Goal: Task Accomplishment & Management: Complete application form

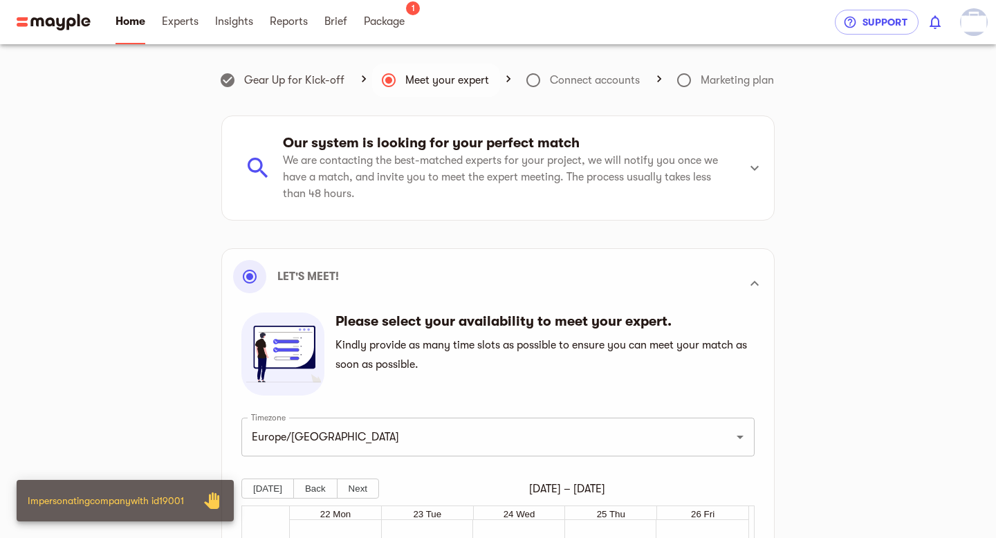
scroll to position [332, 0]
click at [331, 30] on link "Brief" at bounding box center [336, 22] width 23 height 44
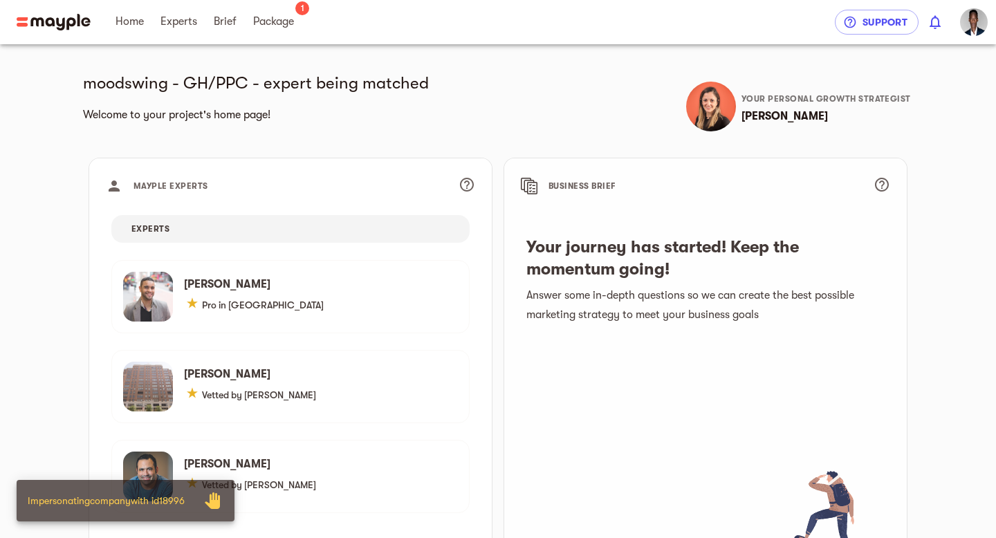
click at [210, 24] on span "Brief" at bounding box center [225, 22] width 39 height 44
click at [222, 26] on span "Brief" at bounding box center [225, 21] width 23 height 17
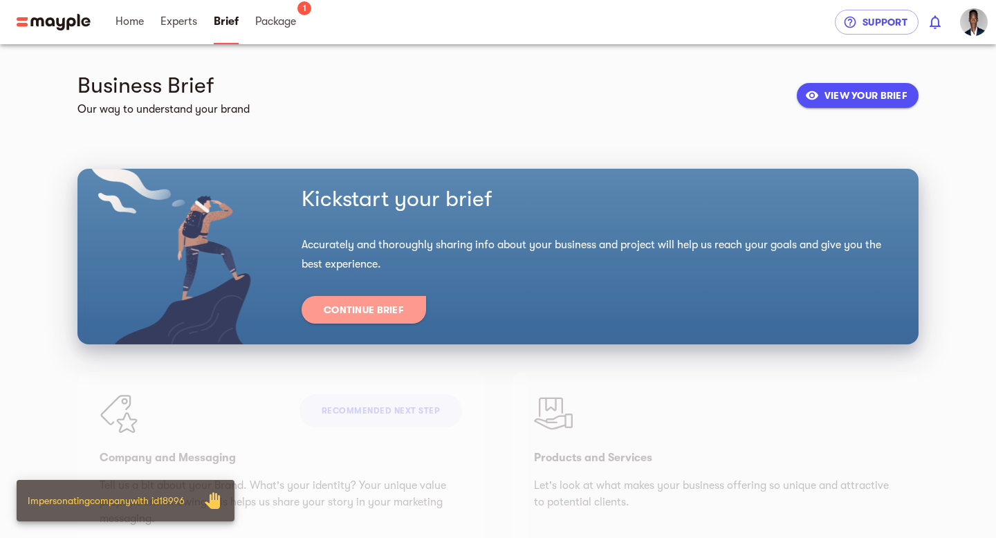
click at [345, 307] on span "Continue Brief" at bounding box center [364, 310] width 80 height 17
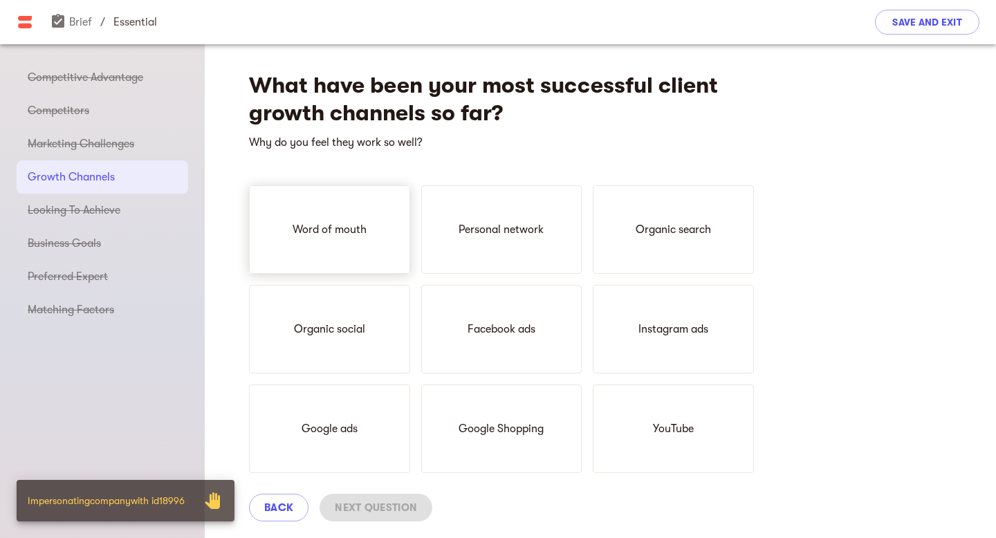
click at [385, 239] on div "Word of mouth" at bounding box center [329, 229] width 161 height 89
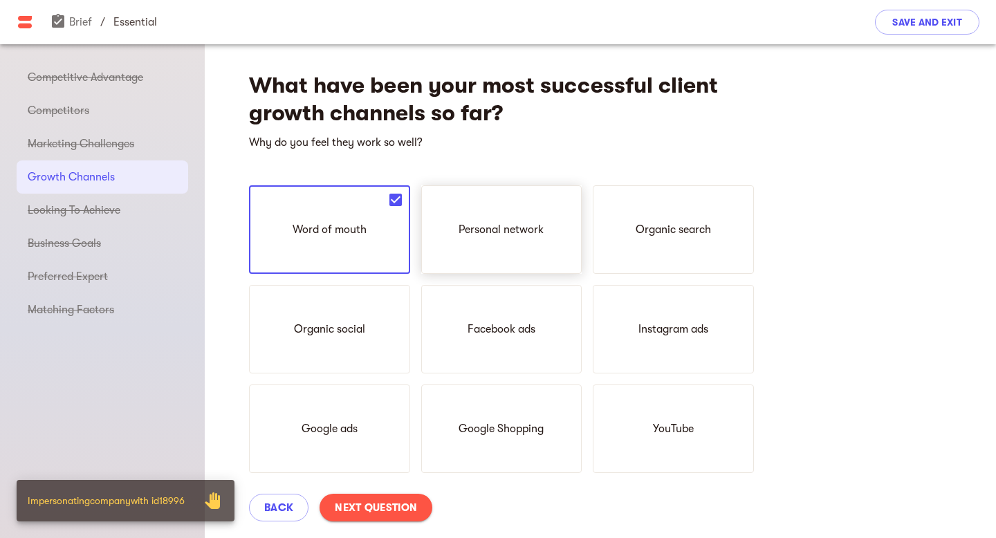
click at [522, 239] on div "Personal network" at bounding box center [501, 229] width 161 height 89
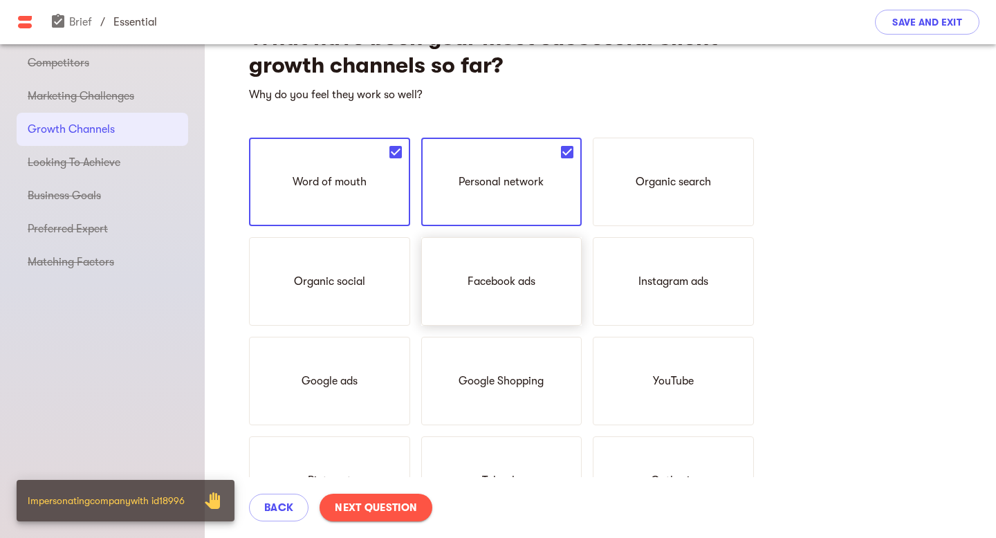
scroll to position [74, 0]
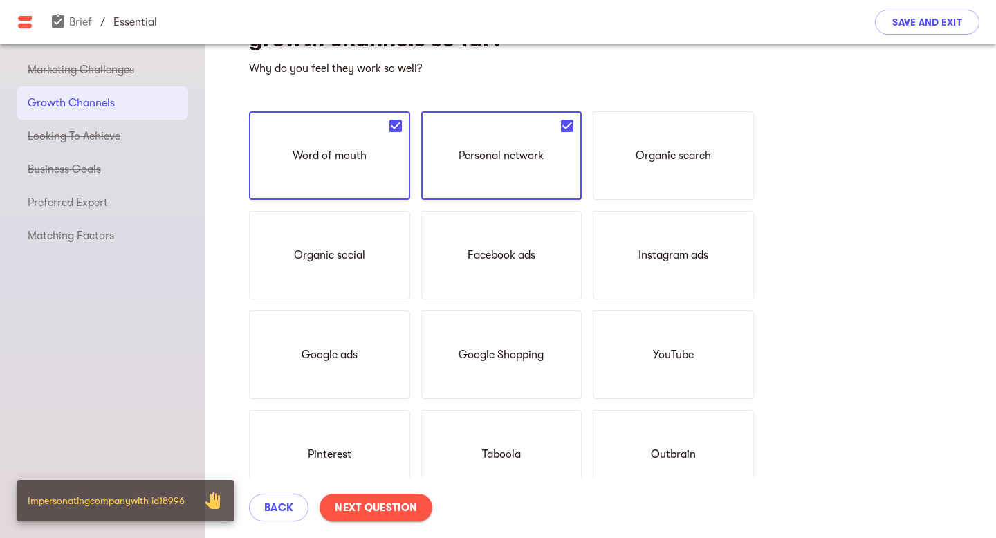
click at [368, 518] on button "Next Question" at bounding box center [376, 508] width 113 height 28
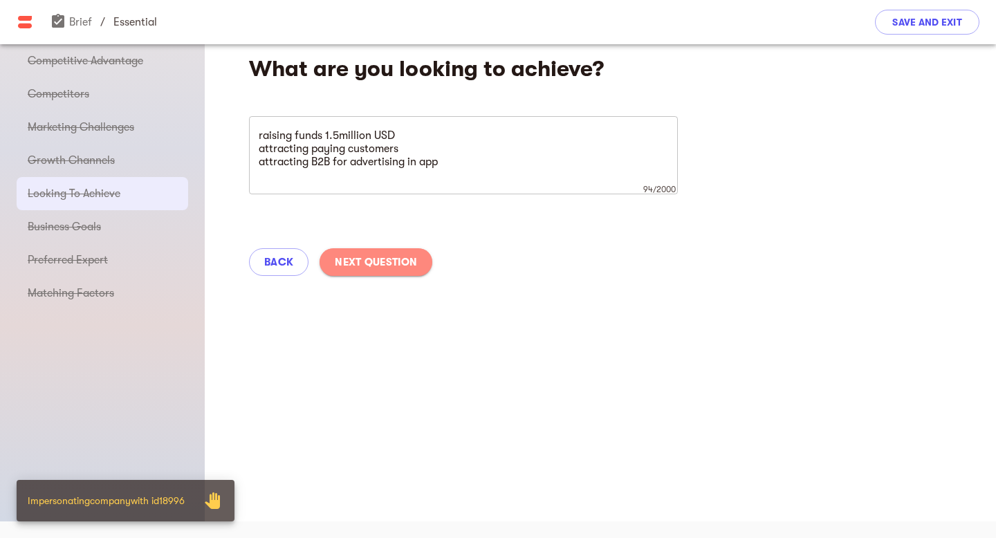
click at [397, 268] on span "Next Question" at bounding box center [376, 262] width 82 height 17
click at [397, 267] on div "What are you looking to achieve? raising funds 1.5million USD attracting paying…" at bounding box center [601, 161] width 792 height 266
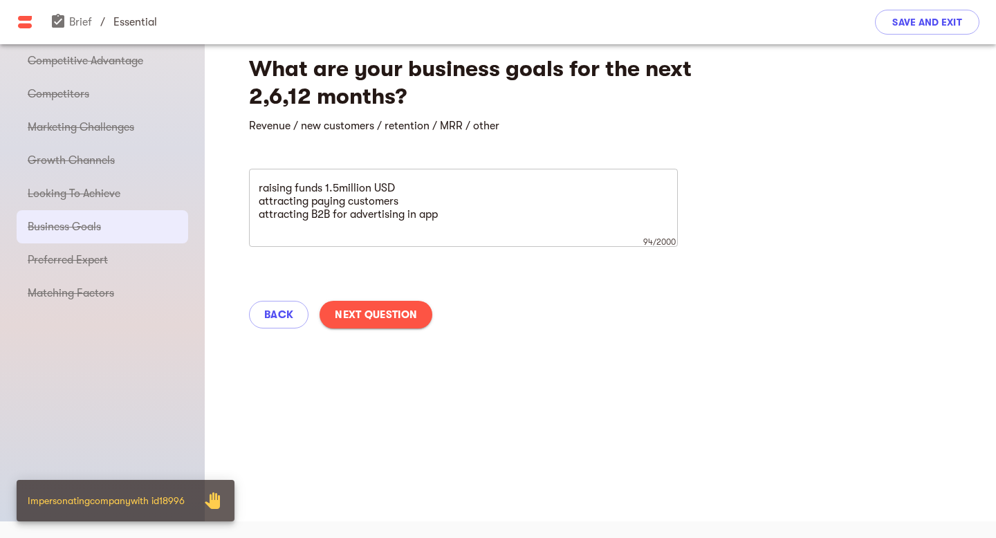
click at [395, 318] on span "Next Question" at bounding box center [376, 315] width 82 height 17
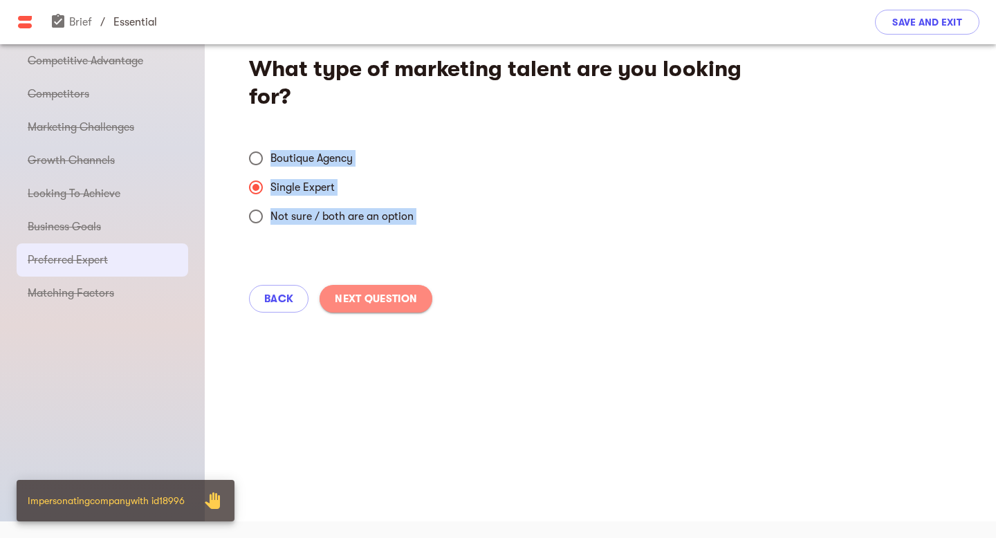
click at [397, 310] on button "Next Question" at bounding box center [376, 299] width 113 height 28
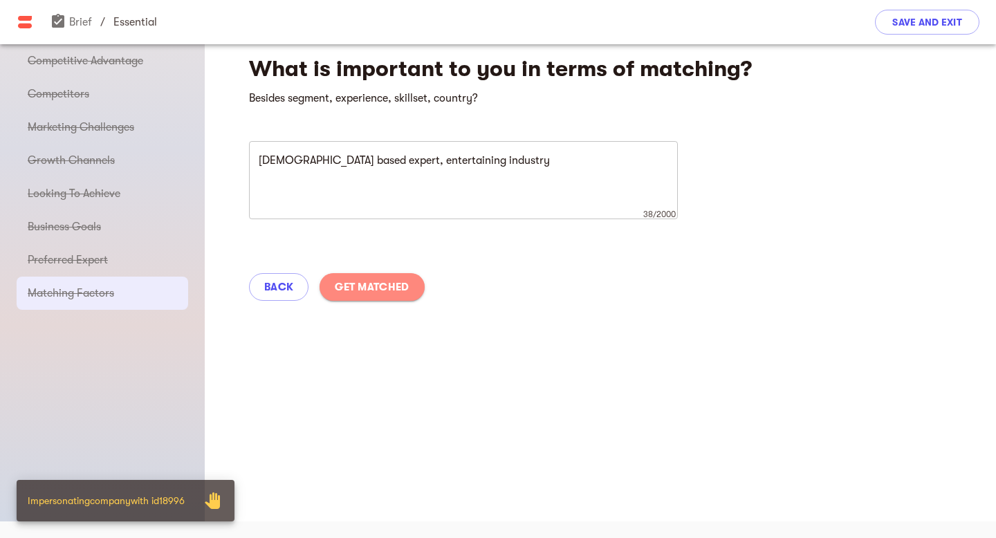
click at [394, 289] on span "Get Matched" at bounding box center [372, 287] width 74 height 17
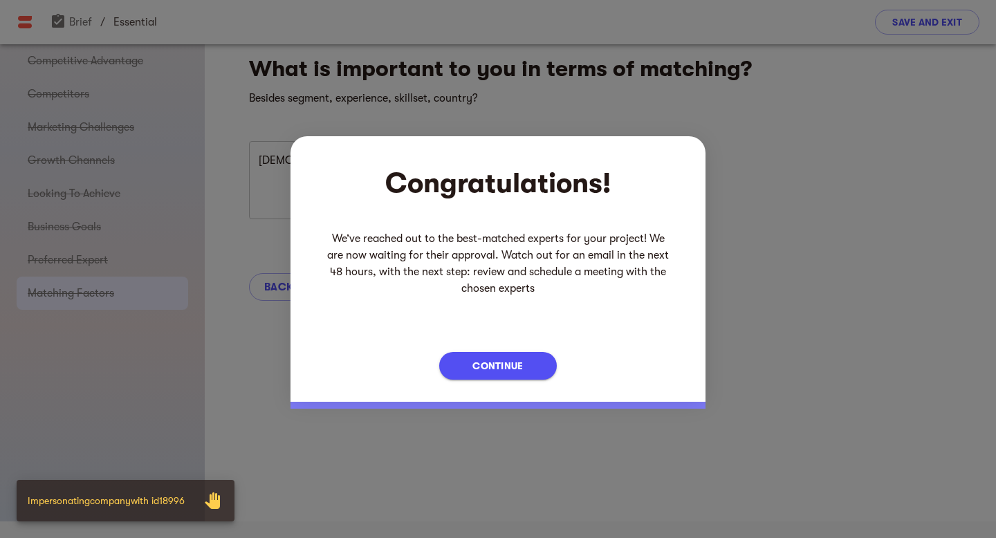
click at [500, 381] on div "Continue" at bounding box center [498, 371] width 415 height 61
click at [500, 376] on button "Continue" at bounding box center [497, 366] width 117 height 28
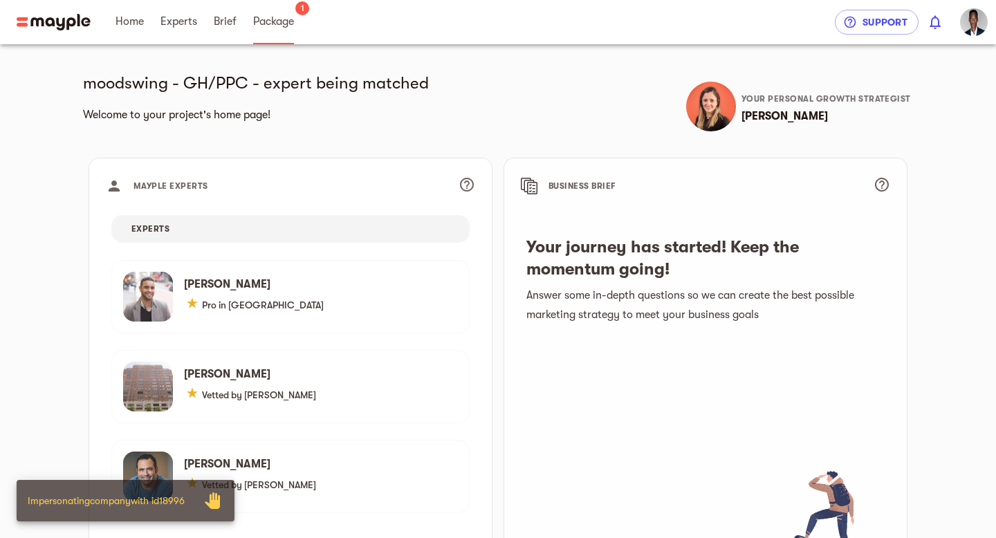
click at [273, 31] on link "Package" at bounding box center [273, 22] width 41 height 44
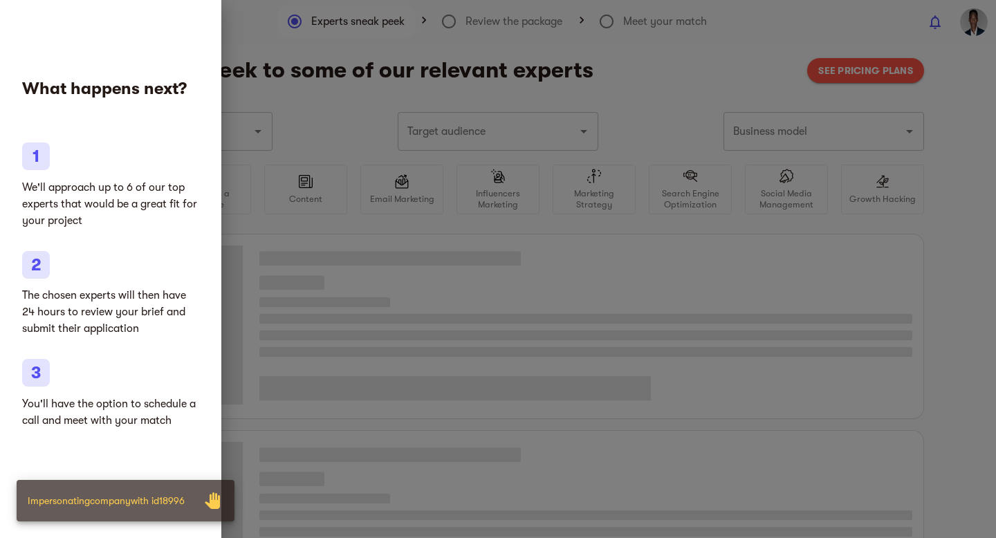
type input "Digital content"
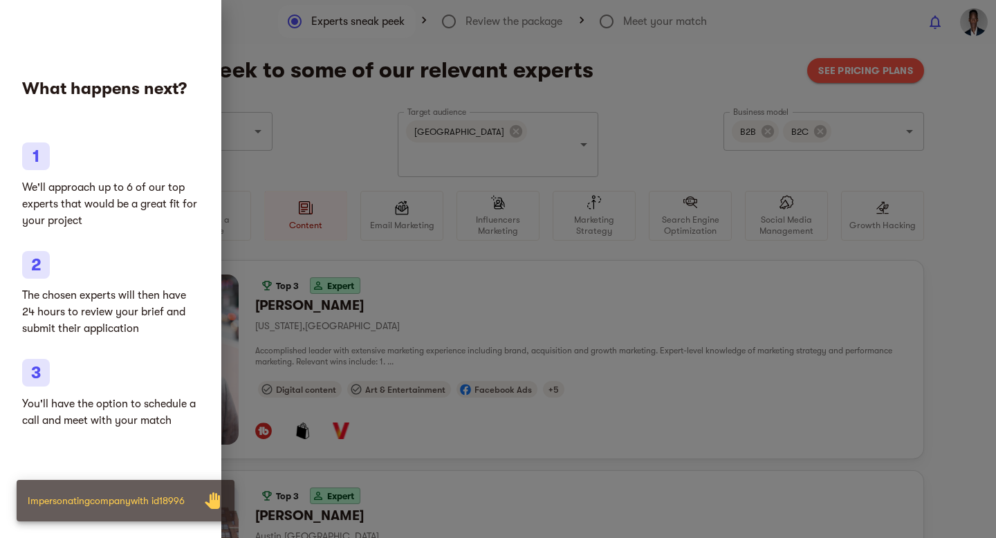
click at [430, 278] on div at bounding box center [498, 269] width 996 height 538
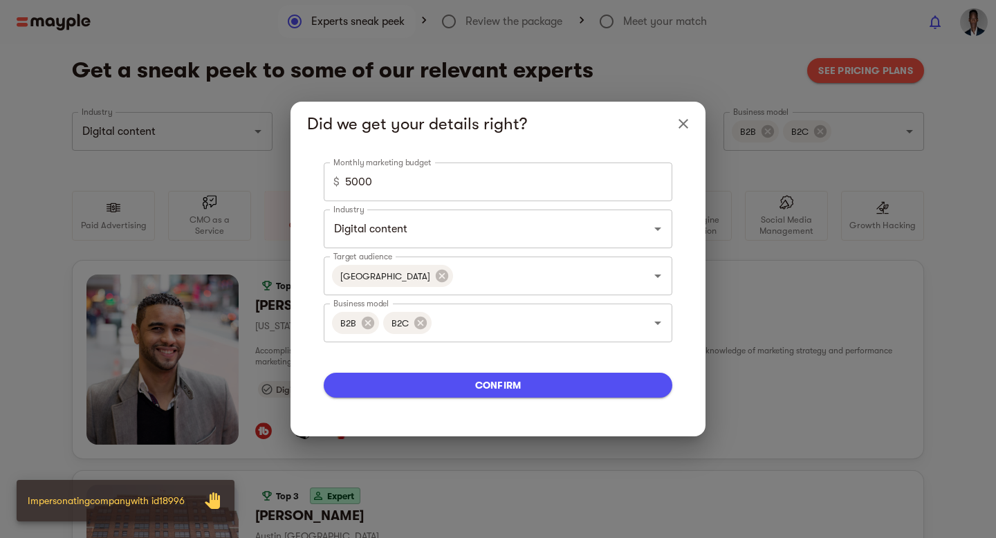
click at [500, 385] on span "confirm" at bounding box center [498, 385] width 327 height 17
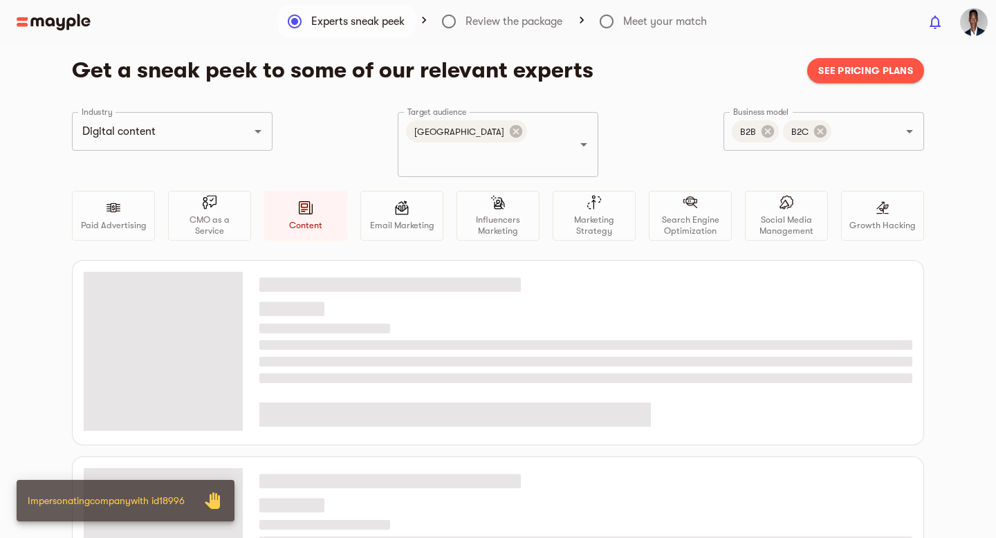
click at [853, 73] on span "See pricing plans" at bounding box center [866, 70] width 95 height 17
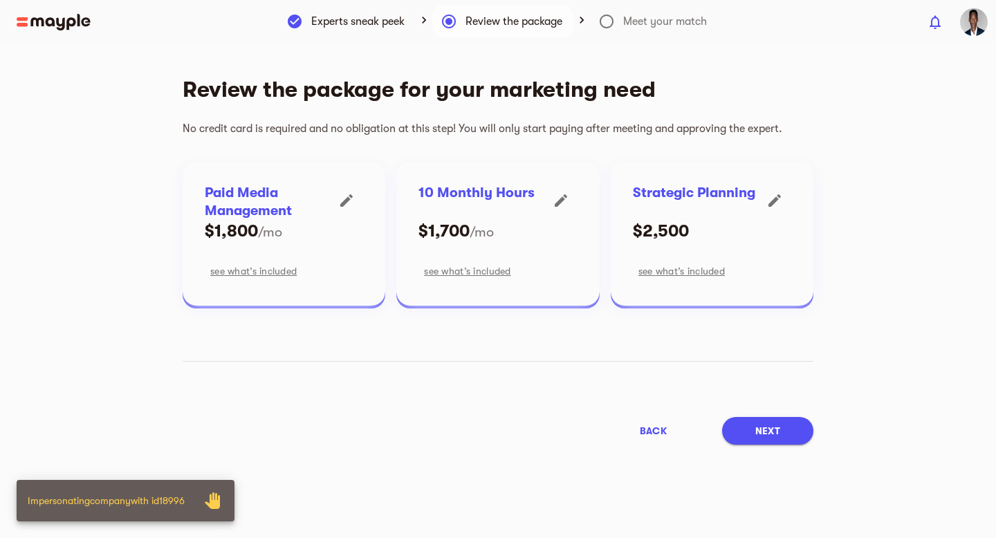
click at [347, 198] on icon "button" at bounding box center [346, 200] width 12 height 12
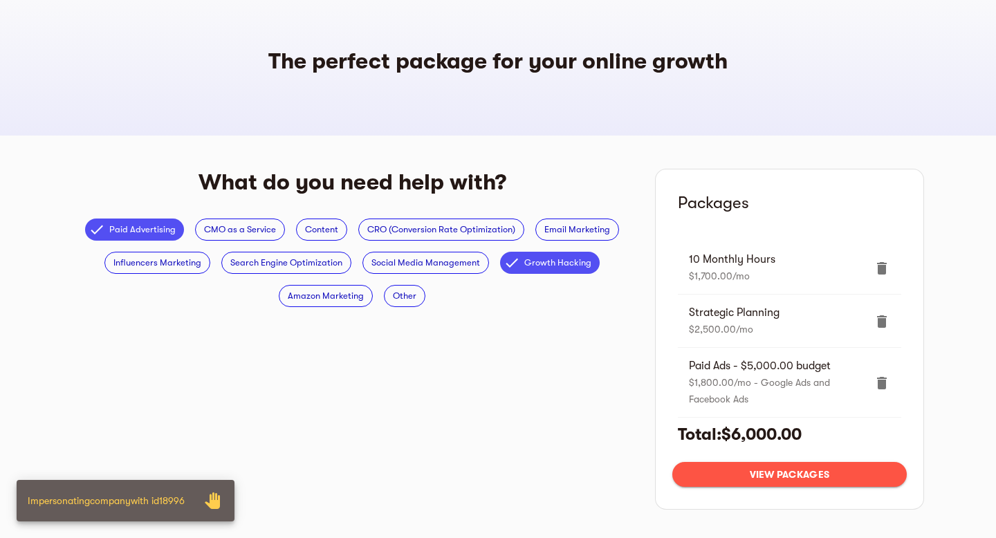
scroll to position [75, 0]
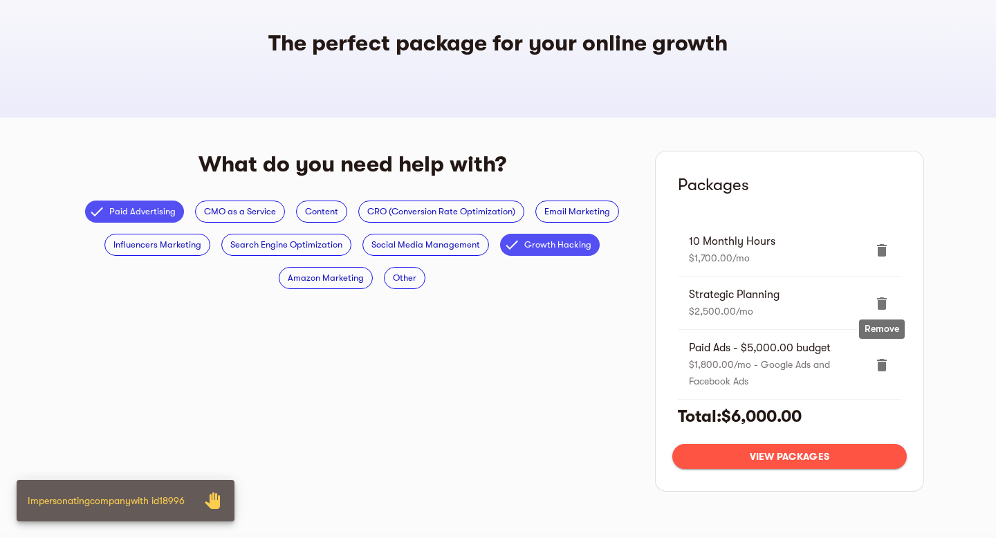
click at [885, 370] on icon "delete" at bounding box center [882, 365] width 10 height 12
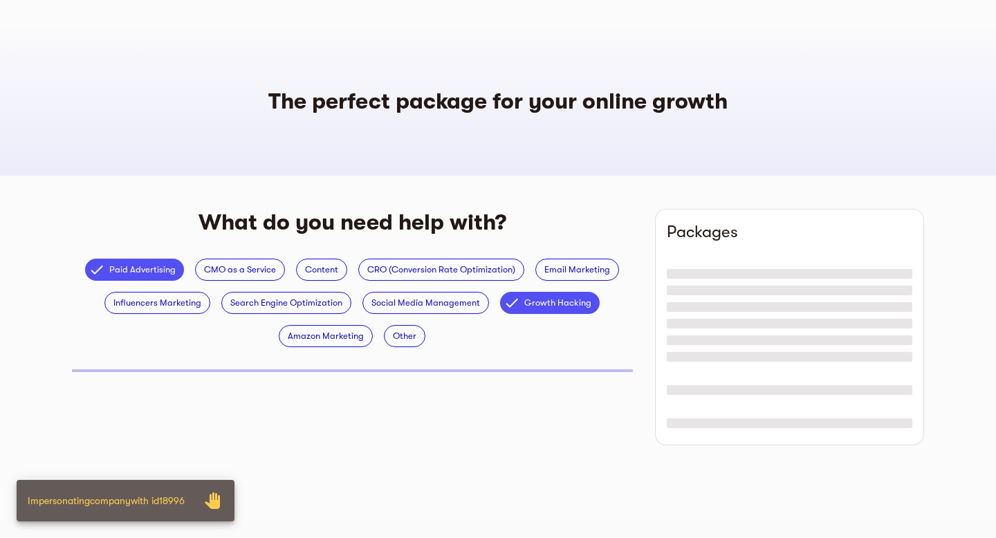
scroll to position [17, 0]
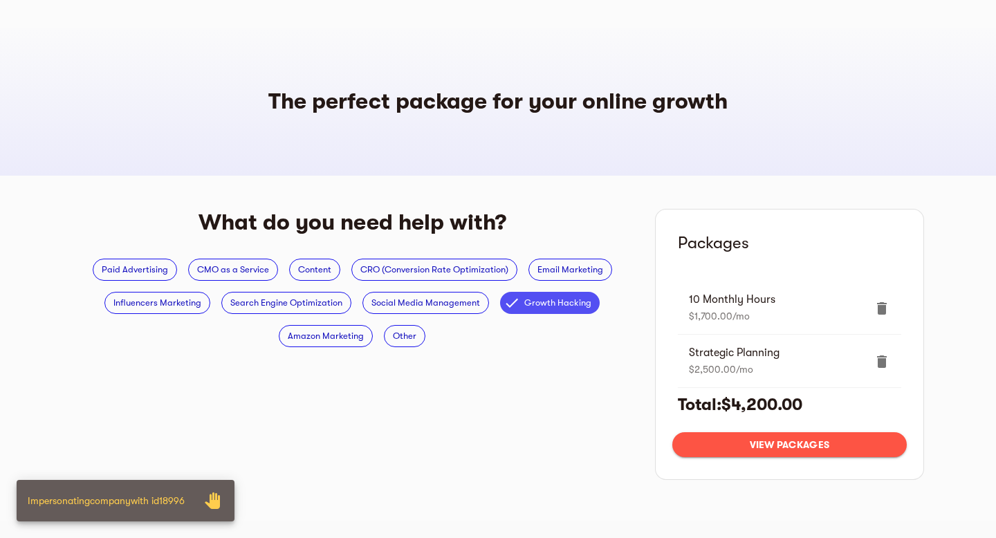
click at [734, 453] on span "View packages" at bounding box center [790, 445] width 212 height 17
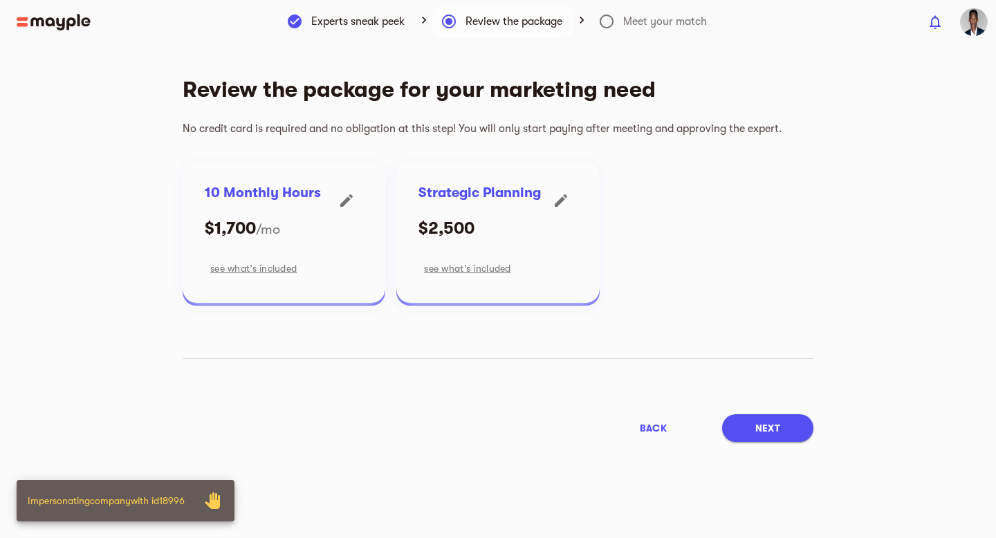
click at [762, 425] on span "Next" at bounding box center [768, 428] width 25 height 17
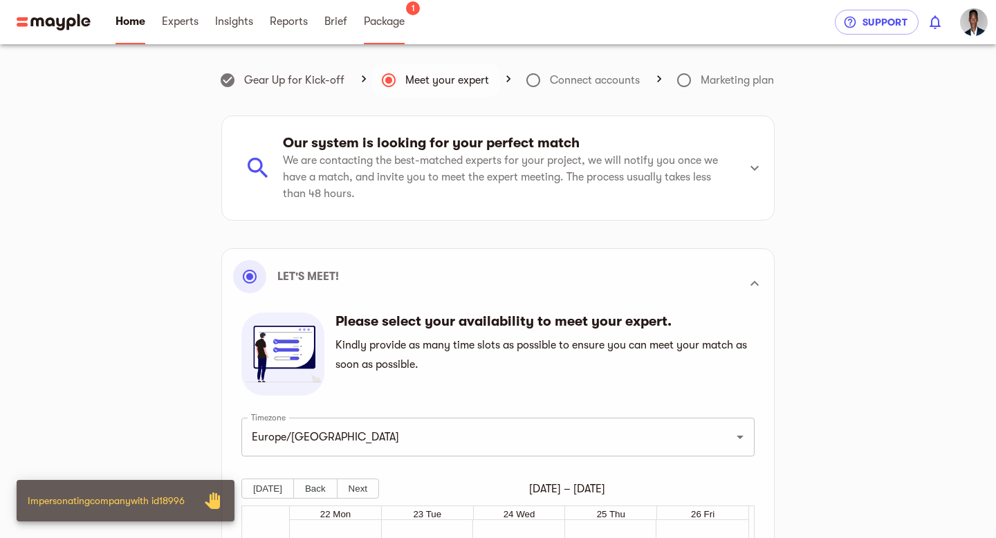
click at [385, 24] on span "Package" at bounding box center [384, 21] width 41 height 17
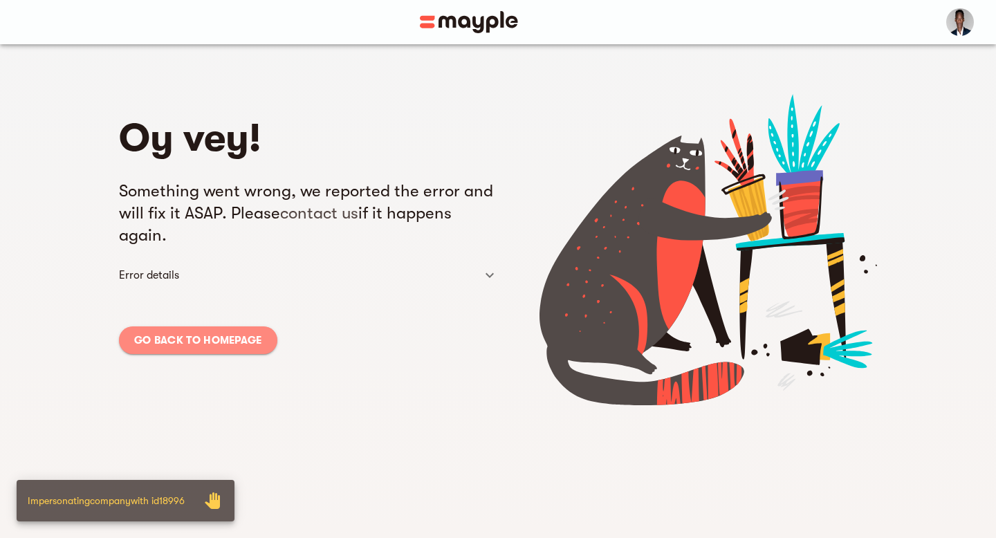
click at [181, 332] on span "Go back to homepage" at bounding box center [198, 340] width 128 height 17
